Goal: Information Seeking & Learning: Learn about a topic

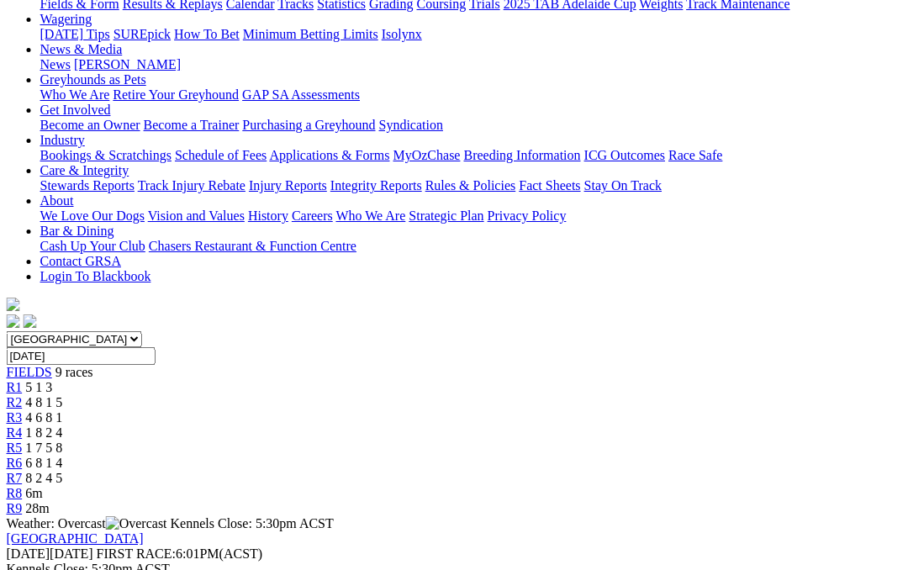
scroll to position [161, 16]
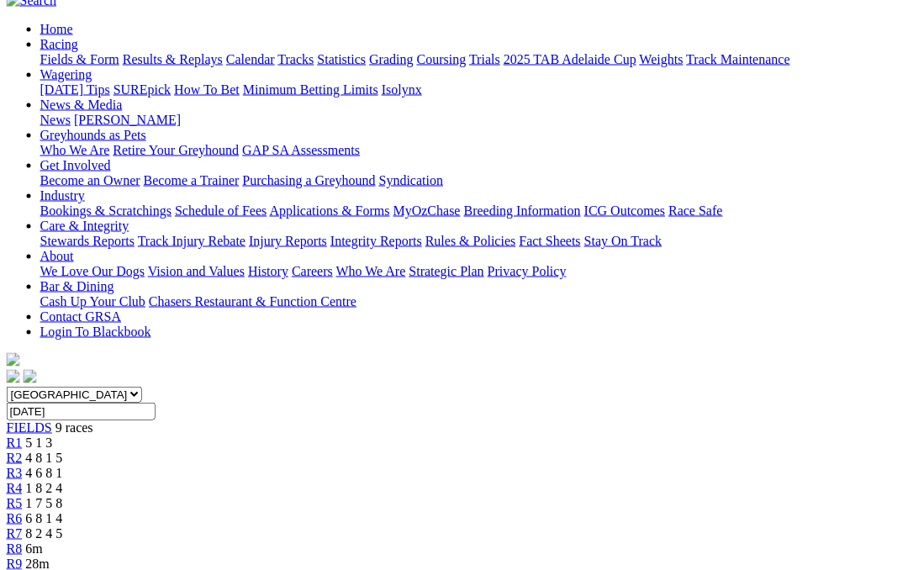
click at [23, 481] on span "R4" at bounding box center [15, 488] width 16 height 14
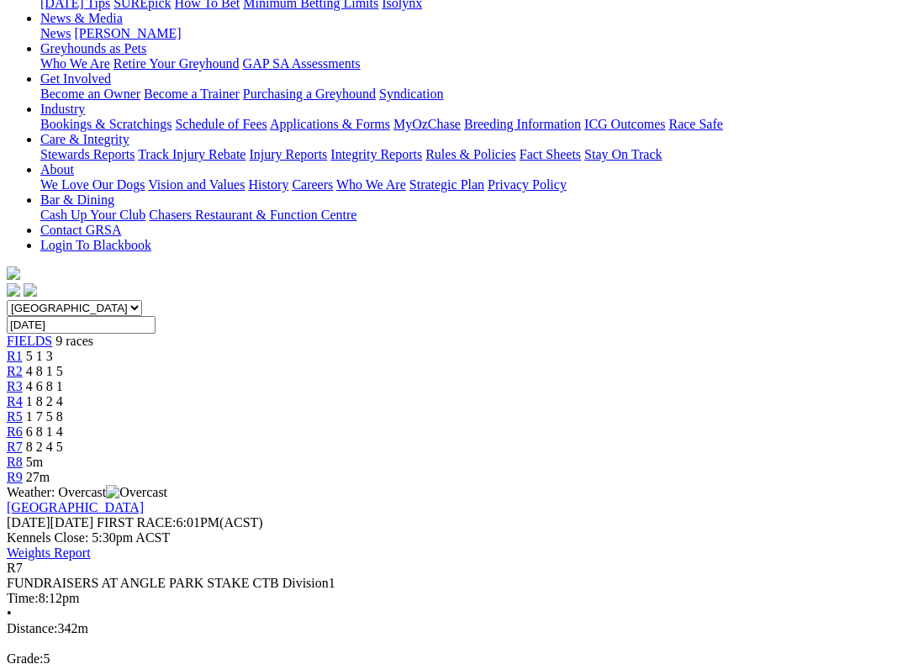
scroll to position [251, 0]
